Goal: Task Accomplishment & Management: Manage account settings

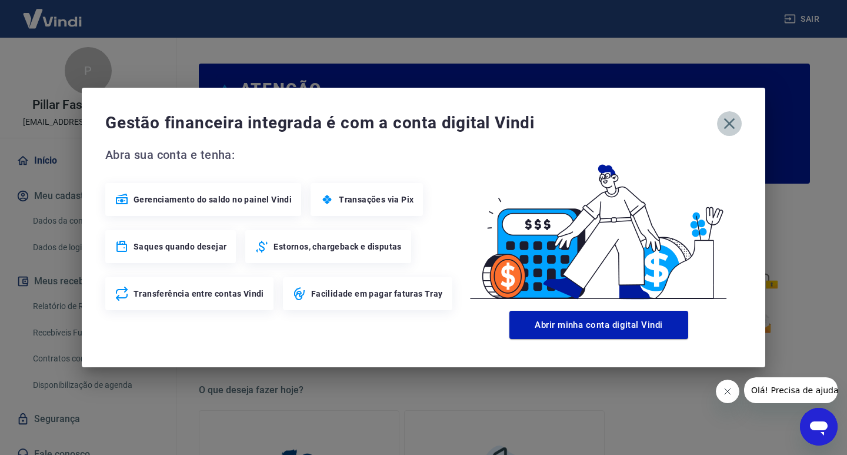
click at [730, 124] on icon "button" at bounding box center [729, 123] width 19 height 19
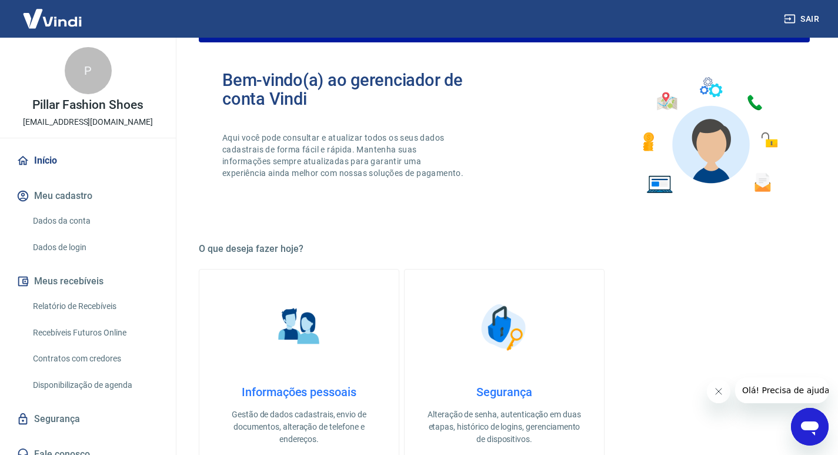
scroll to position [19, 0]
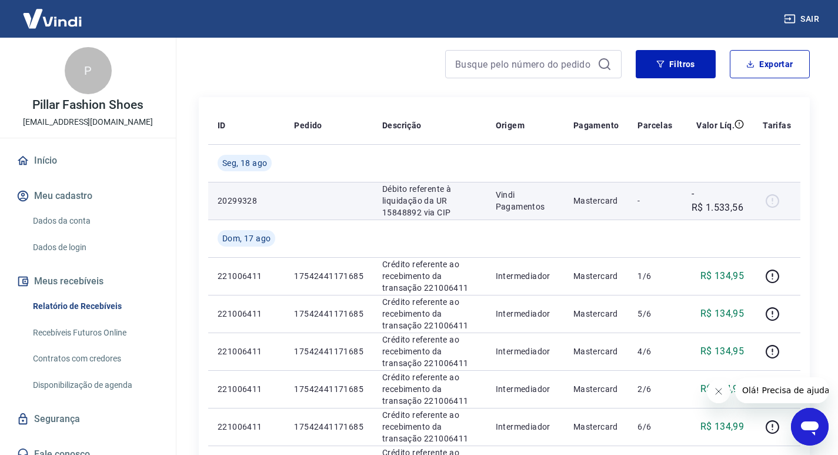
scroll to position [118, 0]
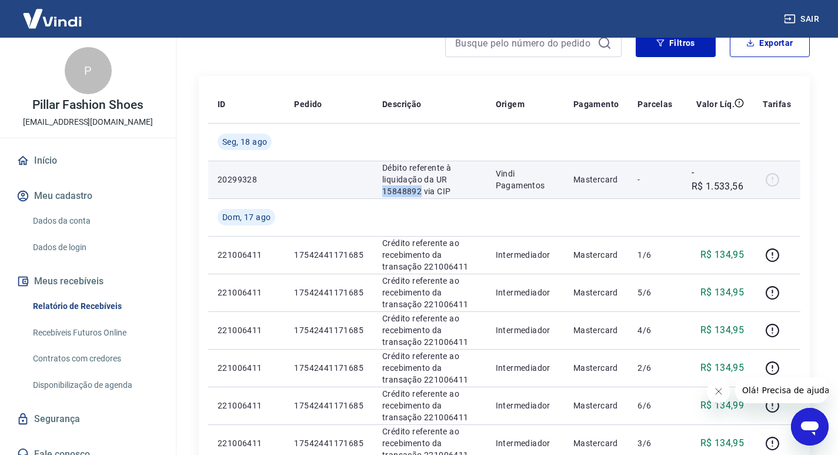
drag, startPoint x: 382, startPoint y: 192, endPoint x: 419, endPoint y: 192, distance: 37.1
click at [419, 192] on p "Débito referente à liquidação da UR 15848892 via CIP" at bounding box center [429, 179] width 95 height 35
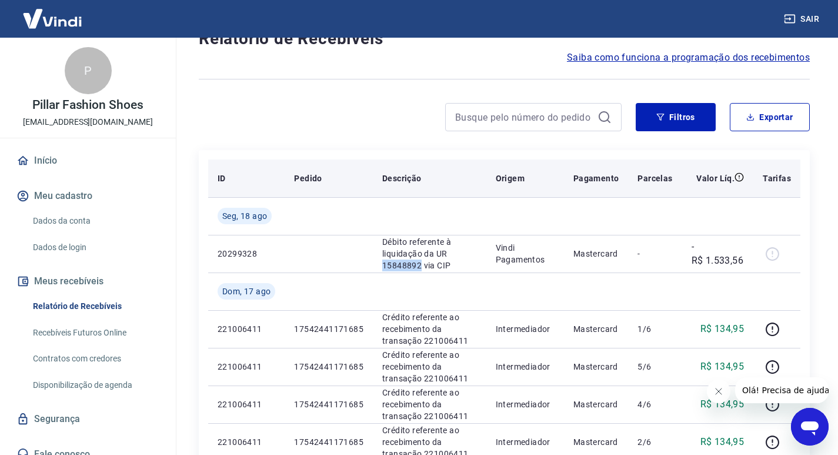
scroll to position [0, 0]
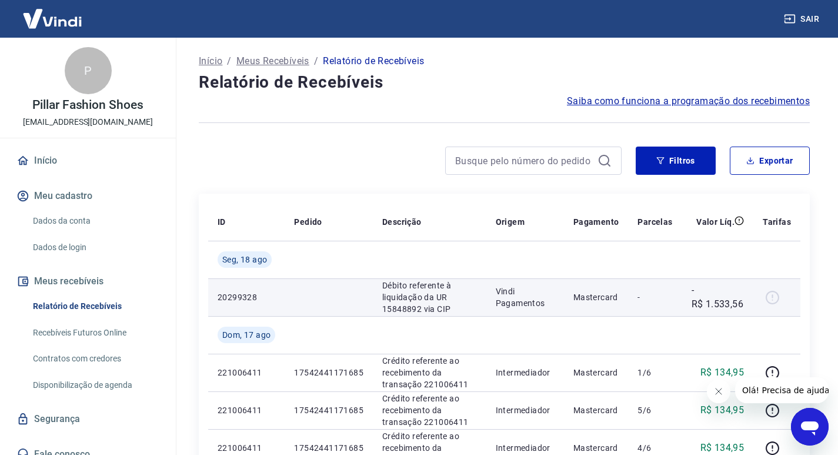
click at [773, 297] on div at bounding box center [777, 297] width 28 height 19
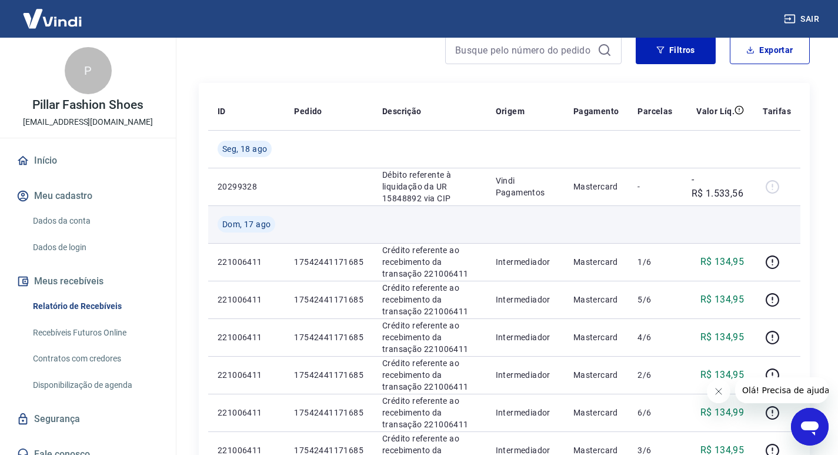
scroll to position [118, 0]
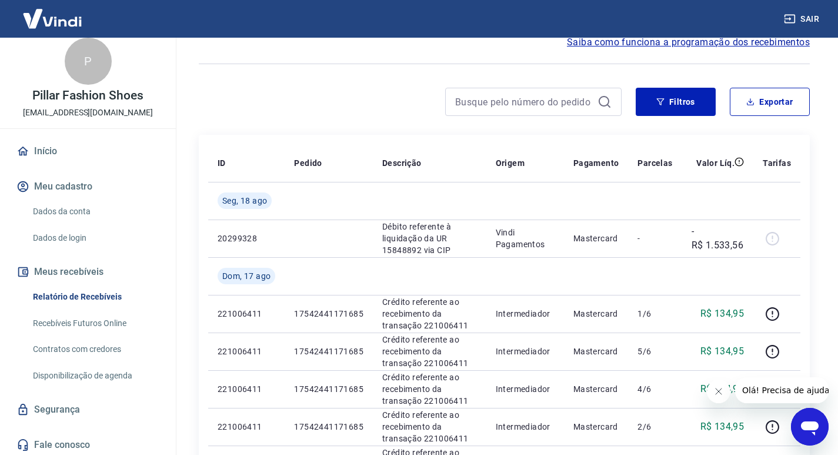
scroll to position [12, 0]
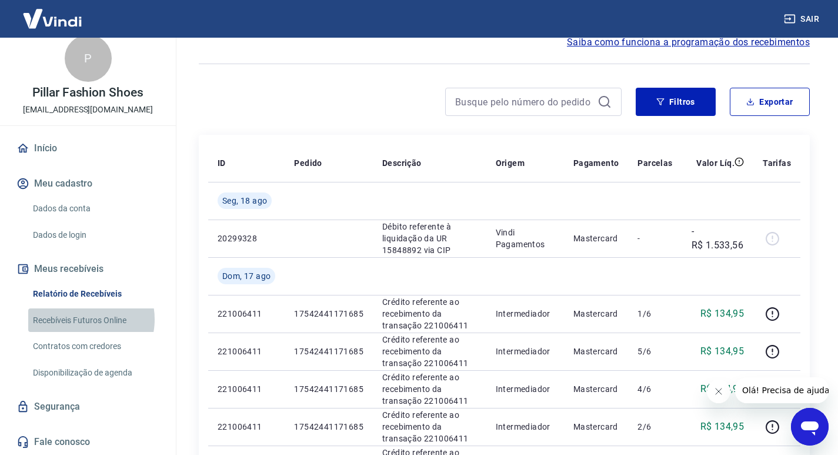
click at [85, 319] on link "Recebíveis Futuros Online" at bounding box center [95, 320] width 134 height 24
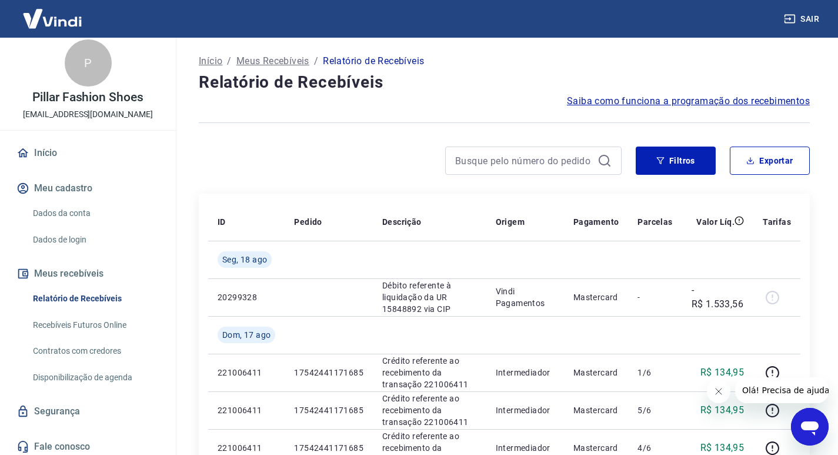
scroll to position [0, 0]
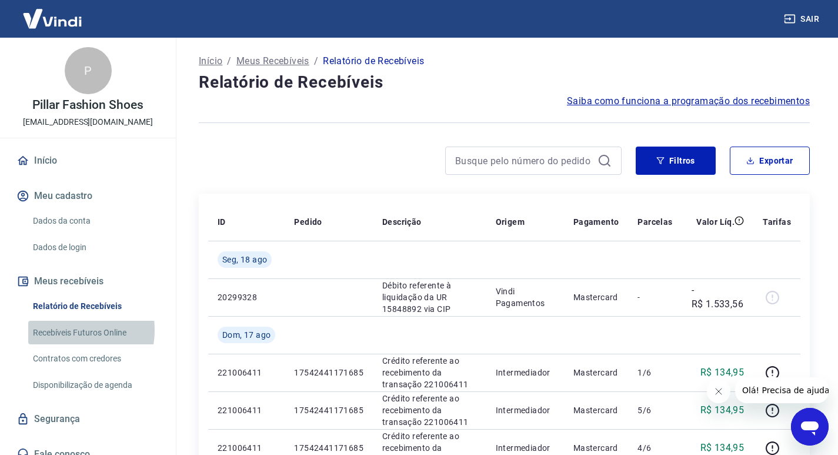
click at [68, 329] on link "Recebíveis Futuros Online" at bounding box center [95, 333] width 134 height 24
click at [768, 164] on button "Exportar" at bounding box center [770, 160] width 80 height 28
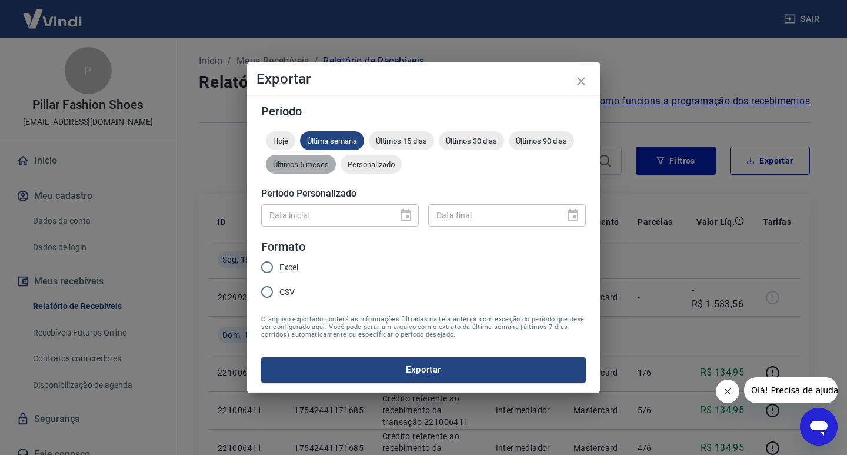
click at [306, 166] on span "Últimos 6 meses" at bounding box center [301, 164] width 70 height 9
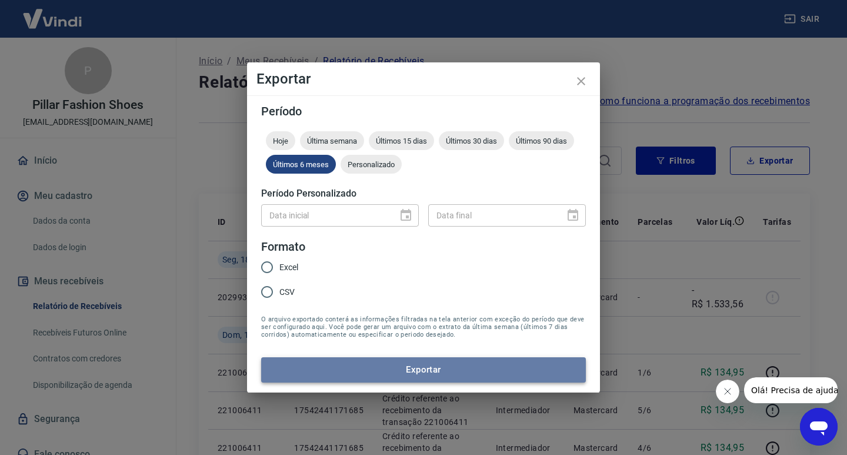
click at [402, 370] on button "Exportar" at bounding box center [423, 369] width 325 height 25
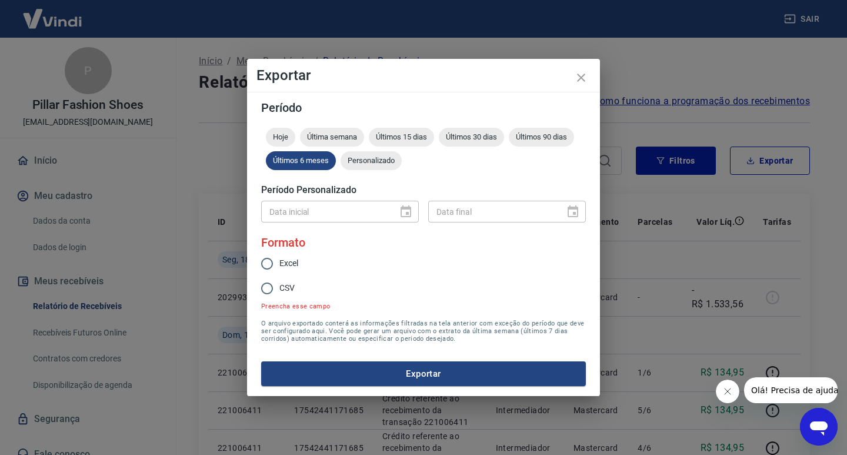
click at [292, 260] on span "Excel" at bounding box center [288, 263] width 19 height 12
click at [279, 260] on input "Excel" at bounding box center [267, 263] width 25 height 25
radio input "true"
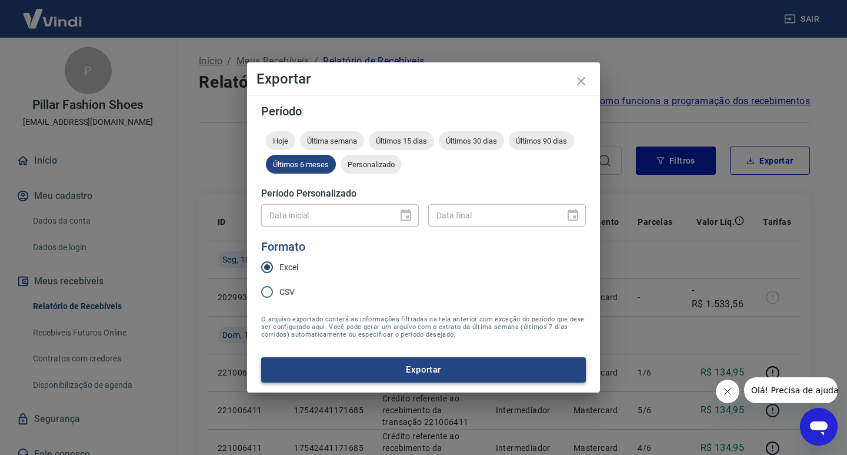
click at [398, 369] on button "Exportar" at bounding box center [423, 369] width 325 height 25
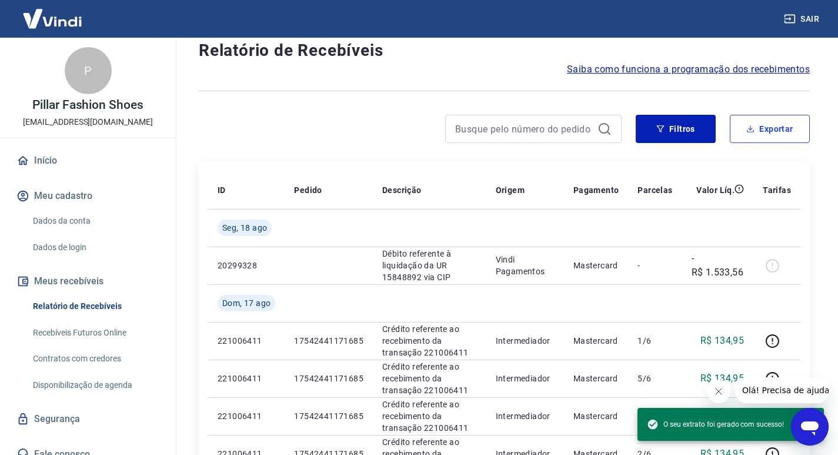
scroll to position [118, 0]
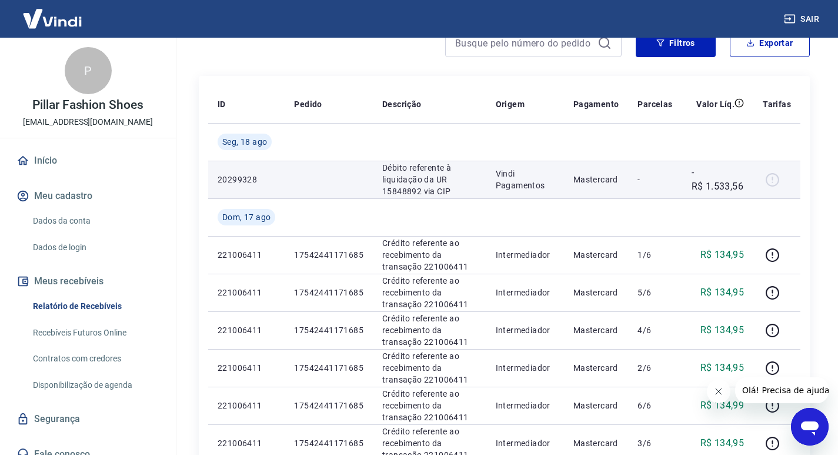
click at [771, 179] on div at bounding box center [777, 179] width 28 height 19
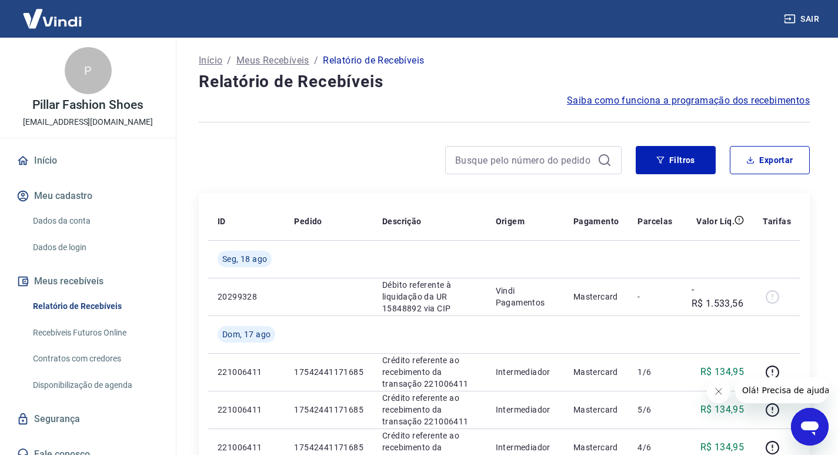
scroll to position [0, 0]
click at [61, 331] on link "Recebíveis Futuros Online" at bounding box center [95, 333] width 134 height 24
